Goal: Communication & Community: Answer question/provide support

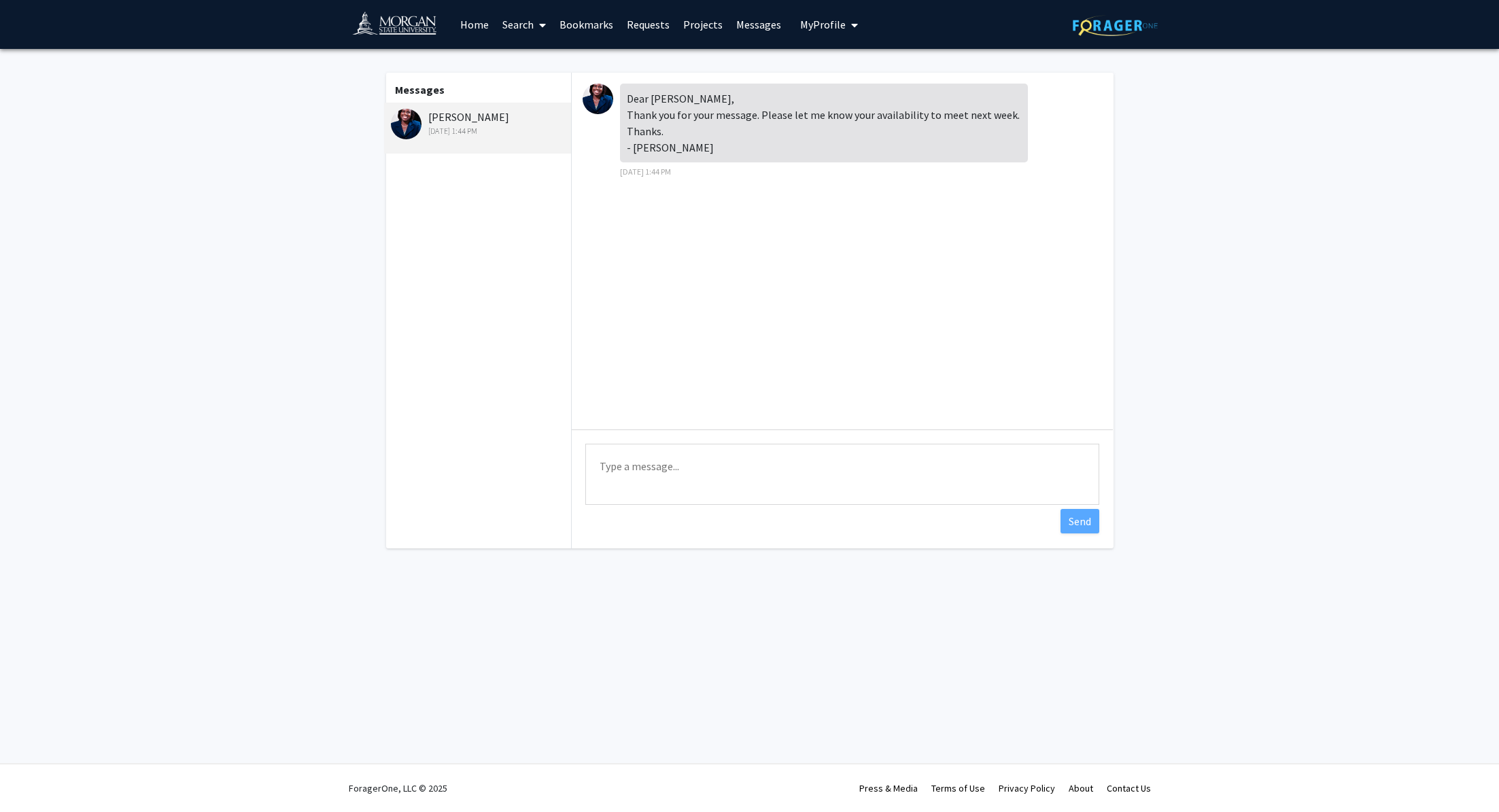
click at [734, 485] on textarea "Type a message" at bounding box center [842, 474] width 514 height 61
drag, startPoint x: 959, startPoint y: 464, endPoint x: 865, endPoint y: 462, distance: 94.0
click at [865, 462] on textarea "Hello, thank you for you r response. I am available to meet [DATE] at" at bounding box center [842, 474] width 514 height 61
click at [979, 465] on textarea "Hello, thank you for you r response. I am available to meet either [DATE] or [D…" at bounding box center [842, 474] width 514 height 61
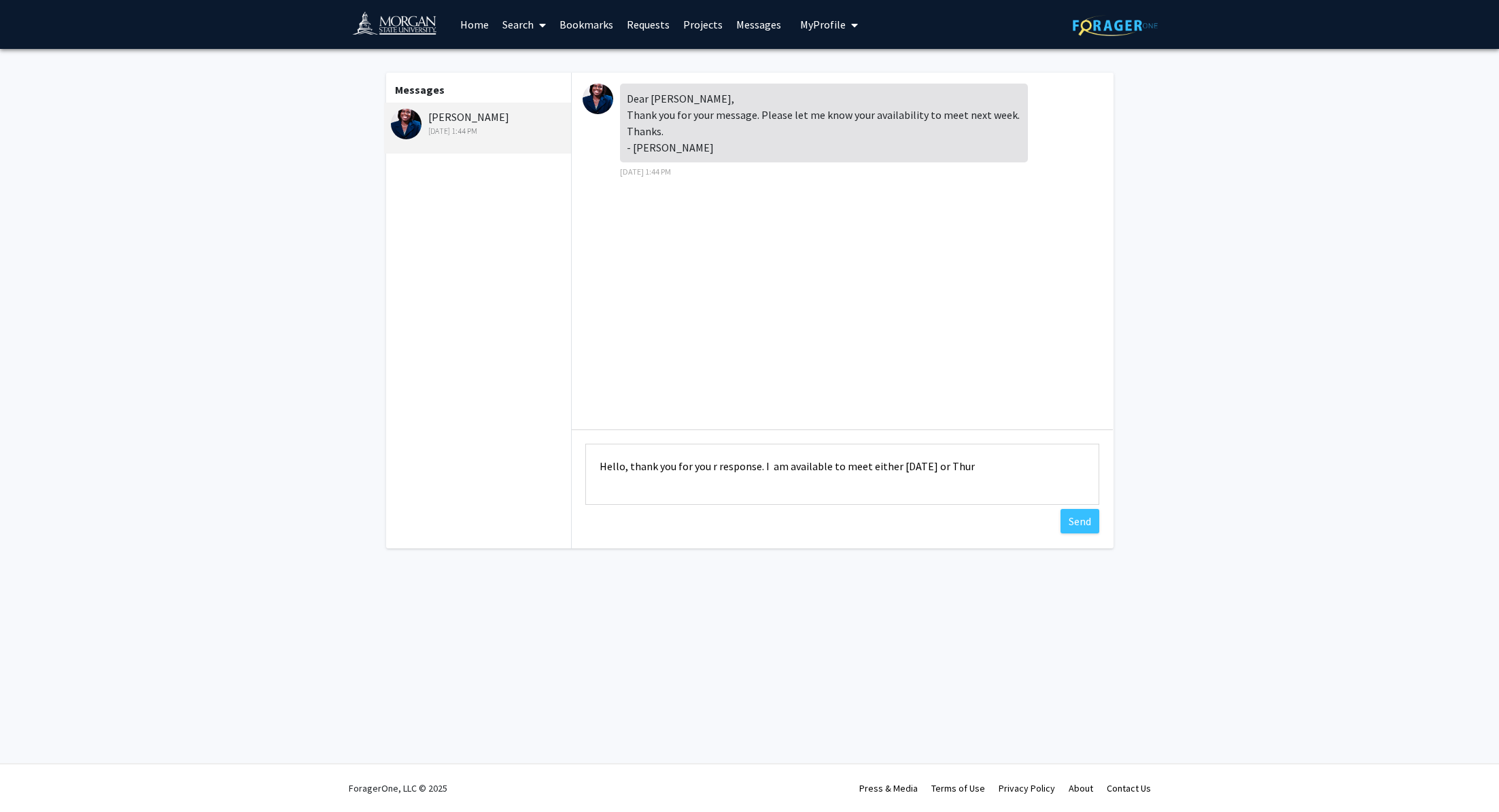
click at [1020, 463] on textarea "Hello, thank you for you r response. I am available to meet either [DATE] or Th…" at bounding box center [842, 474] width 514 height 61
click at [711, 464] on textarea "Hello, thank you for you r response. I am available to meet either [DATE] or [D…" at bounding box center [842, 474] width 514 height 61
click at [769, 481] on textarea "Hello, thank you for your response. I am available to meet either [DATE] or [DA…" at bounding box center [842, 474] width 514 height 61
type textarea "Hello, thank you for your response. I am available to meet either [DATE] or [DA…"
click at [1062, 522] on button "Send" at bounding box center [1080, 521] width 39 height 24
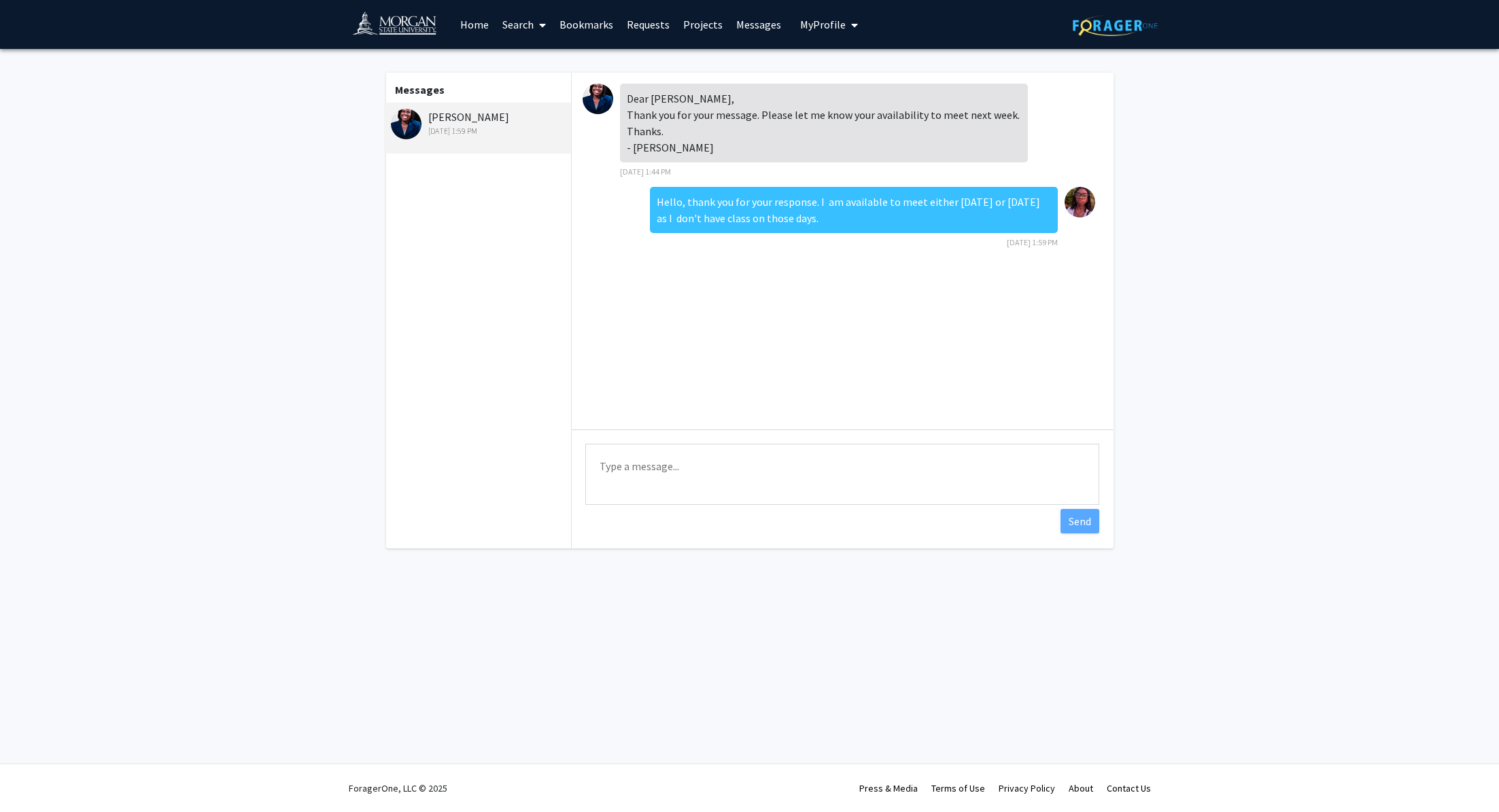
click at [472, 28] on link "Home" at bounding box center [475, 24] width 42 height 47
